Goal: Information Seeking & Learning: Learn about a topic

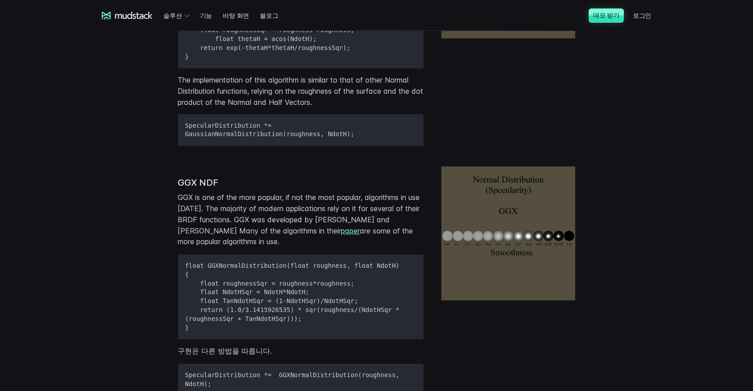
scroll to position [2009, 0]
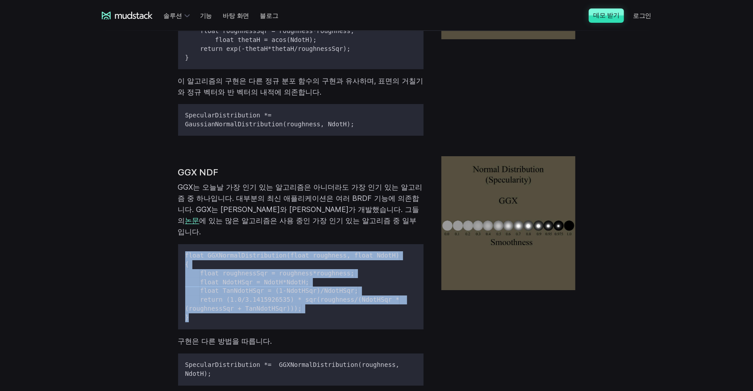
drag, startPoint x: 209, startPoint y: 296, endPoint x: 184, endPoint y: 234, distance: 67.3
click at [184, 244] on pre "float GGXNormalDistribution(float roughness, float NdotH) { float roughnessSqr …" at bounding box center [301, 286] width 246 height 85
copy pre "float GGXNormalDistribution(float roughness, float NdotH) { float roughnessSqr …"
drag, startPoint x: 184, startPoint y: 234, endPoint x: 141, endPoint y: 246, distance: 44.0
click at [141, 246] on div "GGX NDF GGX는 오늘날 가장 인기 있는 알고리즘은 아니더라도 가장 인기 있는 알고리즘 중 하나입니다. 대부분의 최신 애플리케이션은 여러…" at bounding box center [377, 290] width 572 height 283
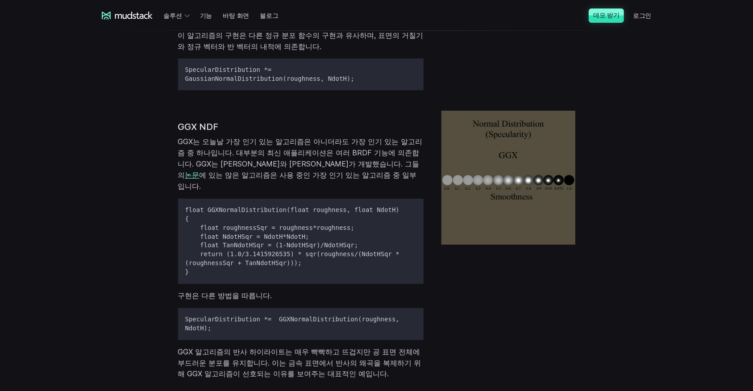
scroll to position [2069, 0]
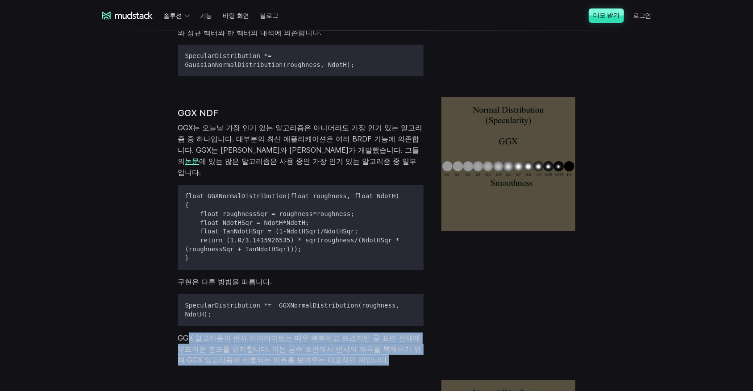
drag, startPoint x: 188, startPoint y: 302, endPoint x: 392, endPoint y: 325, distance: 204.9
click at [392, 333] on p "GGX 알고리즘의 반사 하이라이트는 매우 빡빡하고 뜨겁지만 공 표면 전체에 부드러운 분포를 유지합니다. 이는 금속 표면에서 반사의 왜곡을 복제…" at bounding box center [301, 349] width 246 height 33
click at [313, 333] on p "GGX 알고리즘의 반사 하이라이트는 매우 빡빡하고 뜨겁지만 공 표면 전체에 부드러운 분포를 유지합니다. 이는 금속 표면에서 반사의 왜곡을 복제…" at bounding box center [301, 349] width 246 height 33
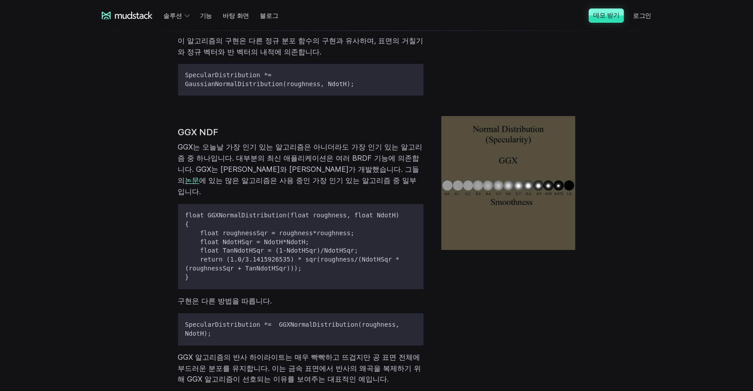
scroll to position [2039, 0]
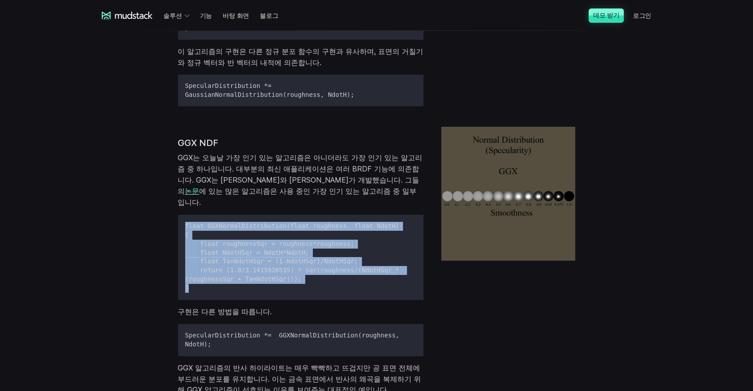
drag, startPoint x: 183, startPoint y: 200, endPoint x: 233, endPoint y: 263, distance: 80.4
click at [233, 263] on pre "float GGXNormalDistribution(float roughness, float NdotH) { float roughnessSqr …" at bounding box center [301, 257] width 246 height 85
copy pre "float GGXNormalDistribution(float roughness, float NdotH) { float roughnessSqr …"
